Goal: Browse casually: Explore the website without a specific task or goal

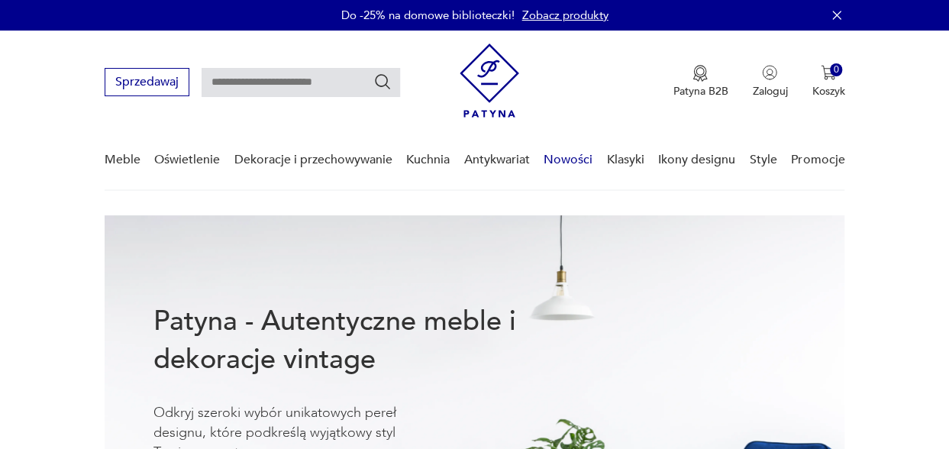
click at [569, 158] on link "Nowości" at bounding box center [567, 160] width 49 height 59
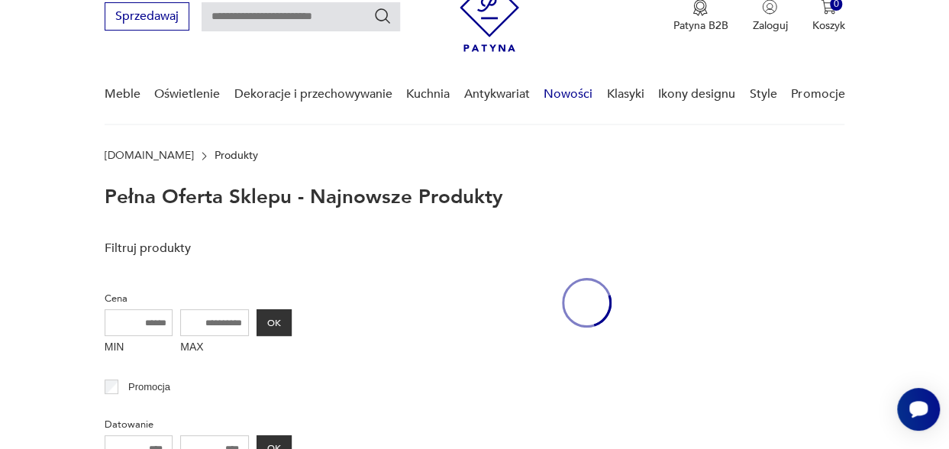
scroll to position [69, 0]
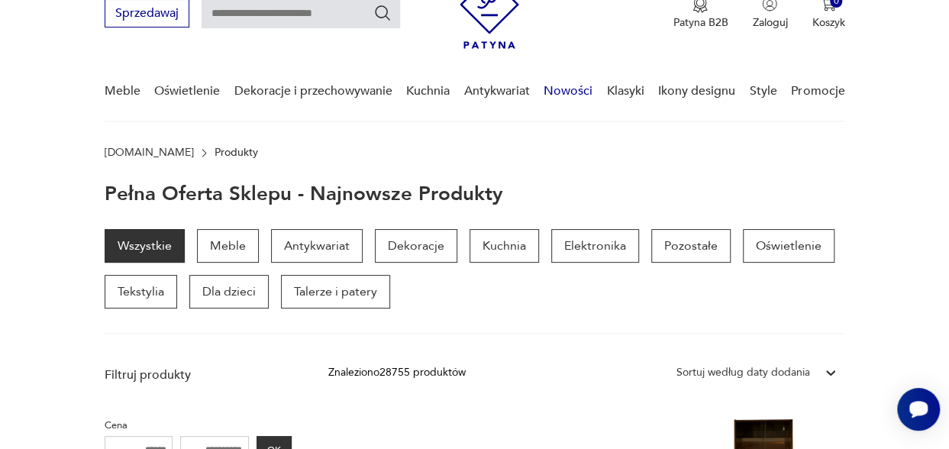
click at [562, 97] on link "Nowości" at bounding box center [567, 91] width 49 height 59
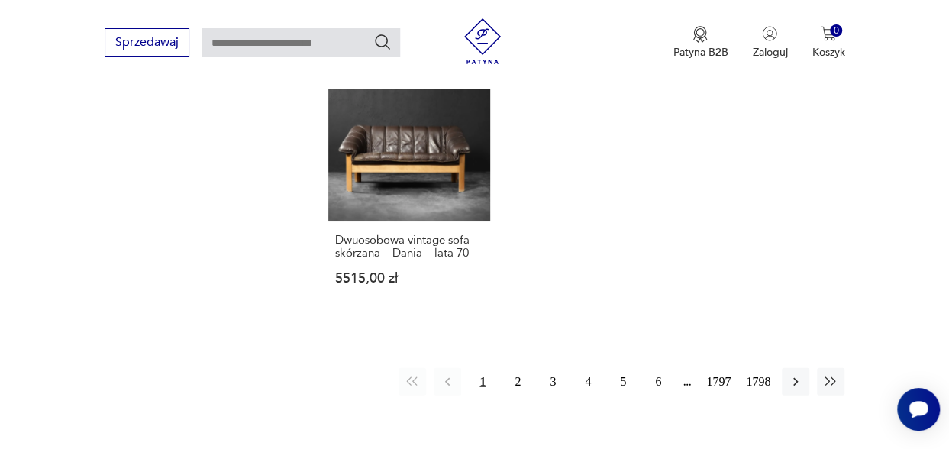
scroll to position [1961, 0]
click at [520, 366] on button "2" at bounding box center [517, 379] width 27 height 27
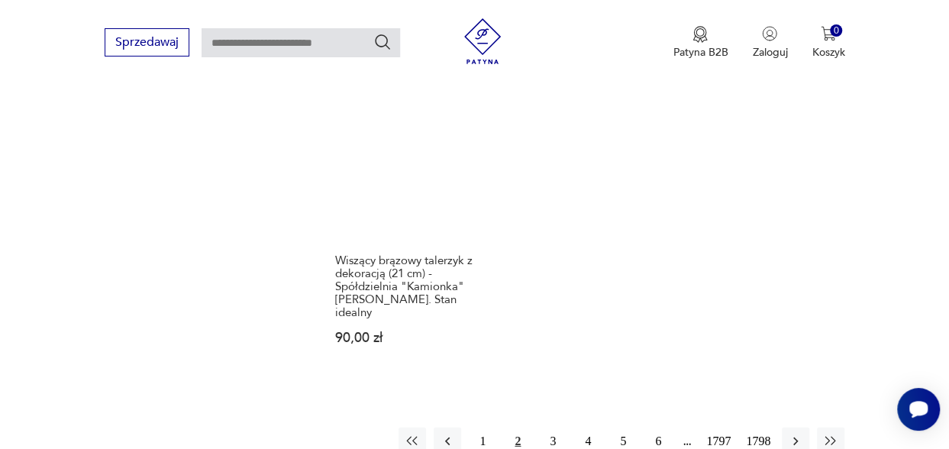
scroll to position [2059, 0]
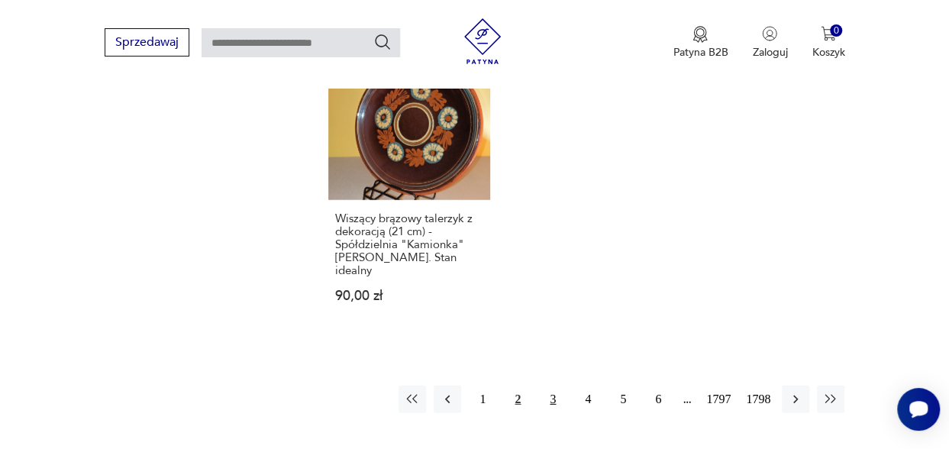
click at [553, 385] on button "3" at bounding box center [552, 398] width 27 height 27
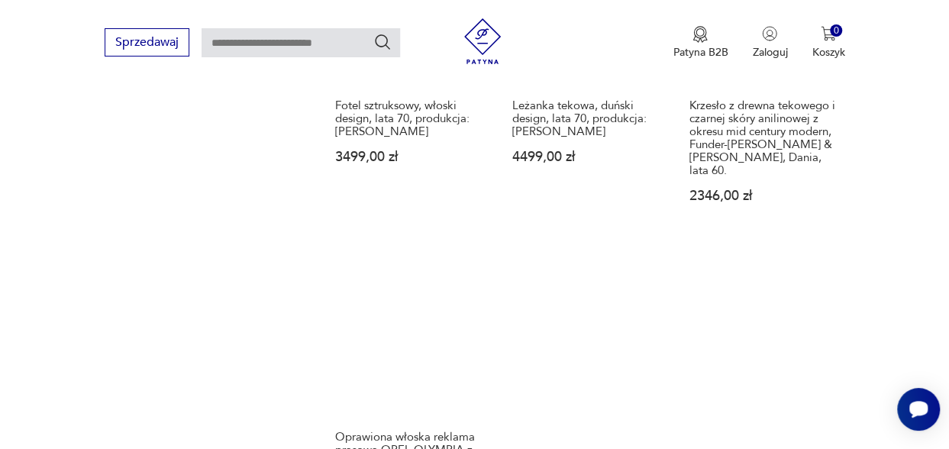
scroll to position [1815, 0]
